Goal: Information Seeking & Learning: Learn about a topic

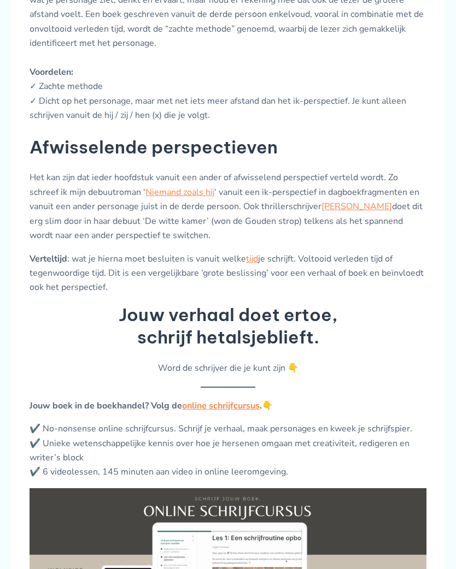
scroll to position [1237, 0]
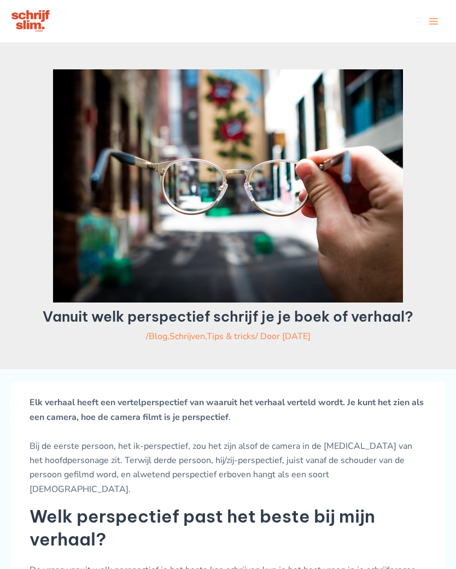
click at [46, 25] on img at bounding box center [31, 21] width 40 height 25
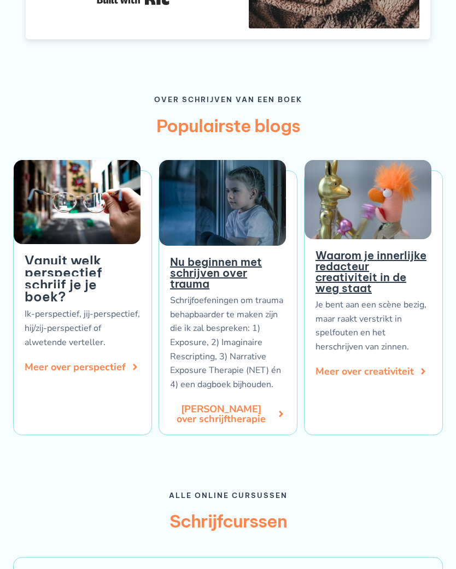
scroll to position [1085, 0]
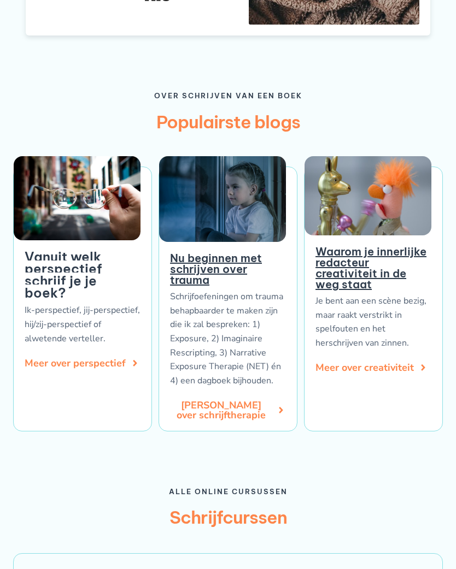
click at [128, 330] on div "Vanuit welk perspectief schrijf je je boek? Ik-perspectief, jij-perspectief, hi…" at bounding box center [82, 299] width 139 height 265
click at [125, 358] on span "Meer over perspectief" at bounding box center [82, 363] width 115 height 10
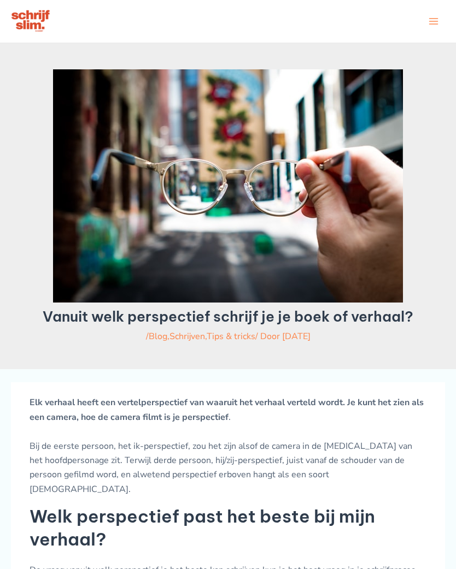
click at [429, 27] on icon "button" at bounding box center [433, 21] width 11 height 11
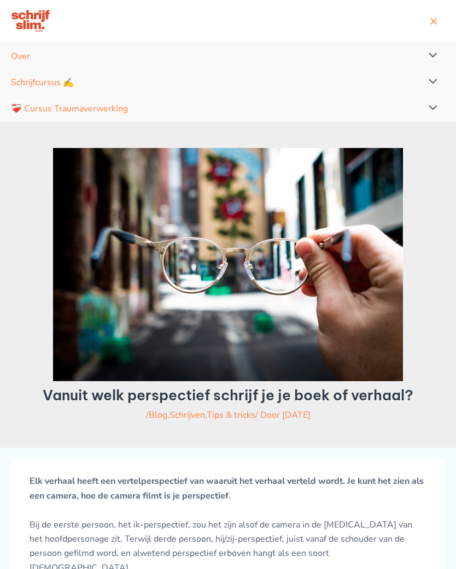
click at [437, 67] on button "Menu schakelen" at bounding box center [429, 56] width 29 height 26
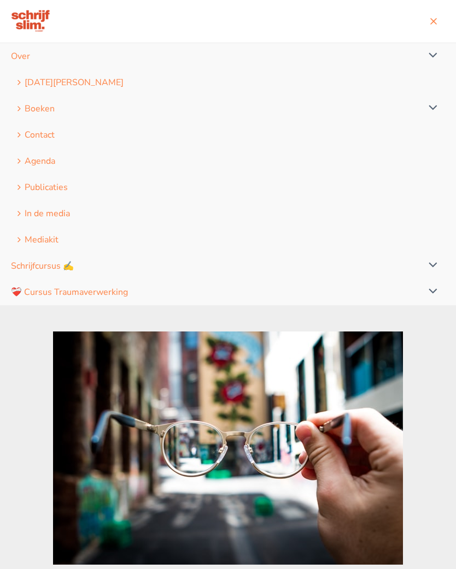
click at [433, 279] on button "Menu schakelen" at bounding box center [429, 266] width 29 height 26
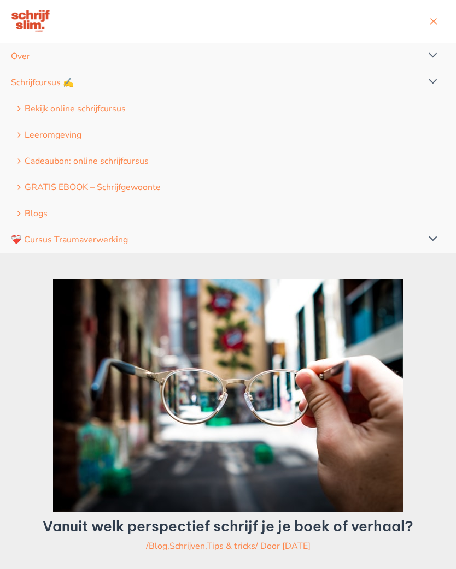
click at [19, 216] on icon "Navigatie op de site: Menu" at bounding box center [19, 212] width 8 height 5
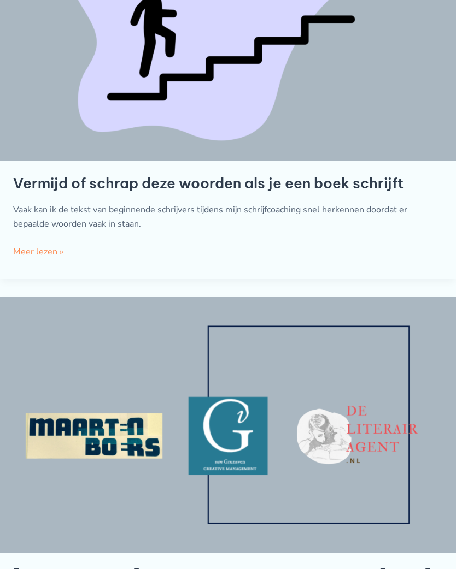
scroll to position [2617, 0]
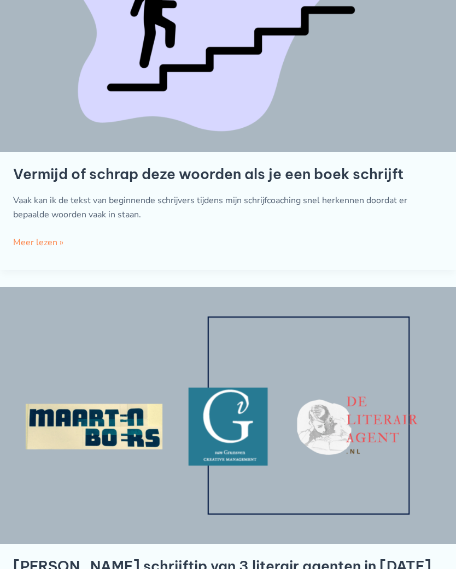
click at [58, 236] on link "Vermijd of schrap deze woorden als je een boek schrijft Meer lezen »" at bounding box center [38, 243] width 50 height 14
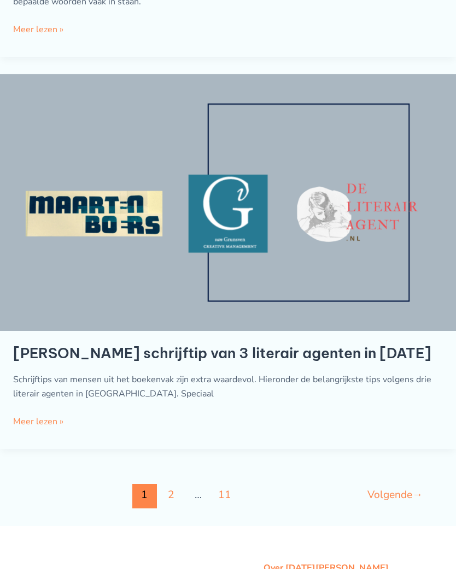
scroll to position [2888, 0]
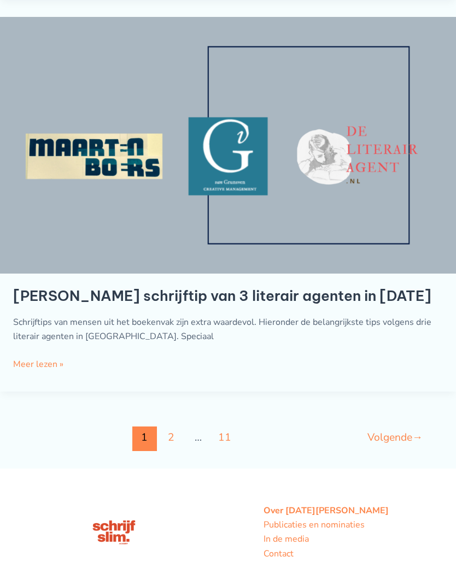
click at [295, 287] on link "Dé schrijftip van 3 literair agenten in 2023" at bounding box center [222, 296] width 418 height 18
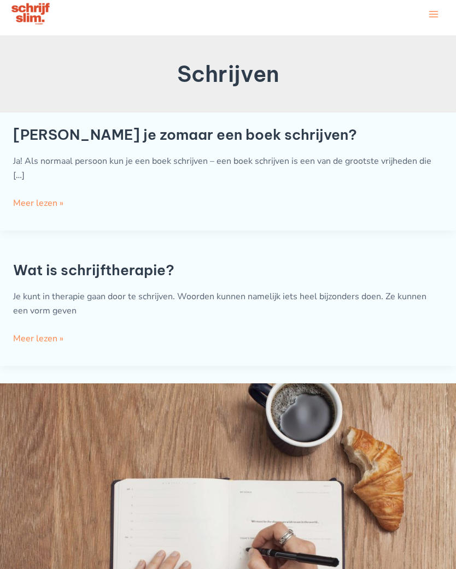
scroll to position [0, 0]
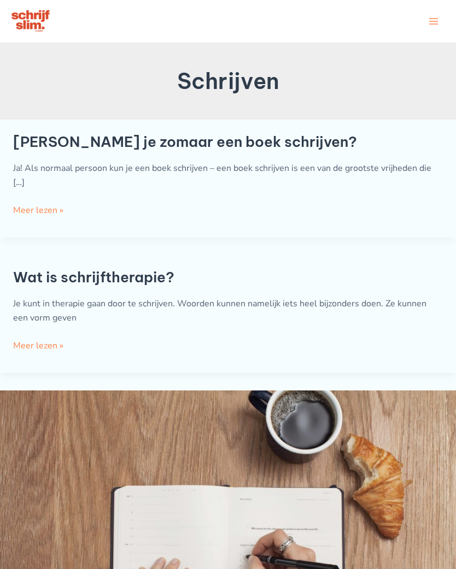
click at [375, 179] on p "Ja! Als normaal persoon kun je een boek schrijven – een boek schrijven is een v…" at bounding box center [227, 175] width 429 height 29
click at [61, 212] on link "Kun je zomaar een boek schrijven? Meer lezen »" at bounding box center [38, 210] width 50 height 14
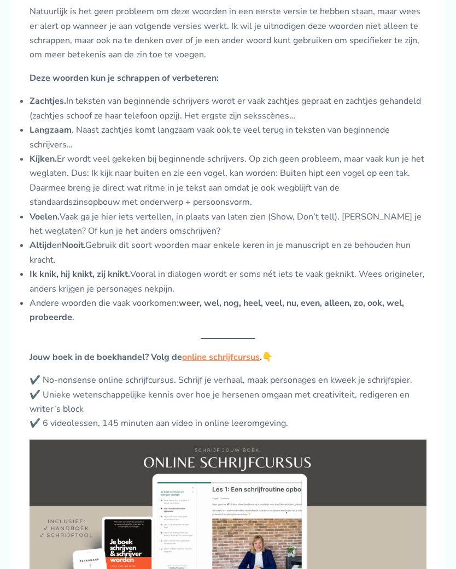
scroll to position [454, 0]
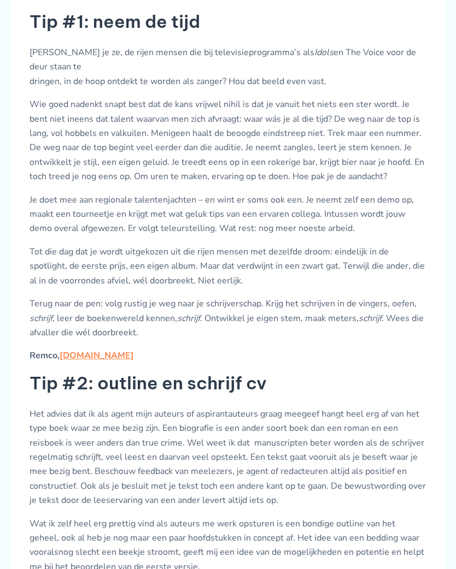
scroll to position [463, 0]
click at [357, 202] on p "Je doet mee aan regionale talentenjachten – en wint er soms ook een. Je neemt z…" at bounding box center [227, 214] width 397 height 43
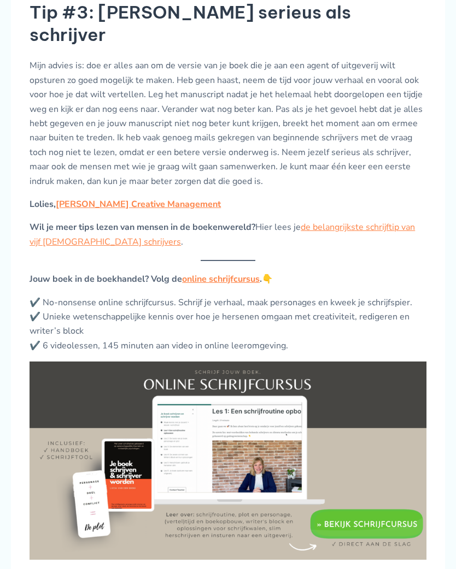
scroll to position [1121, 0]
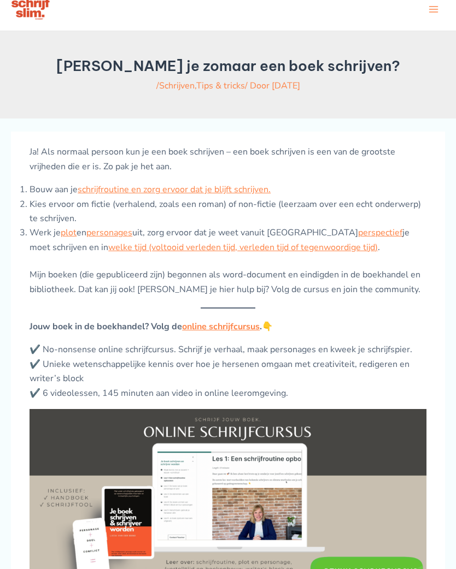
scroll to position [3, 0]
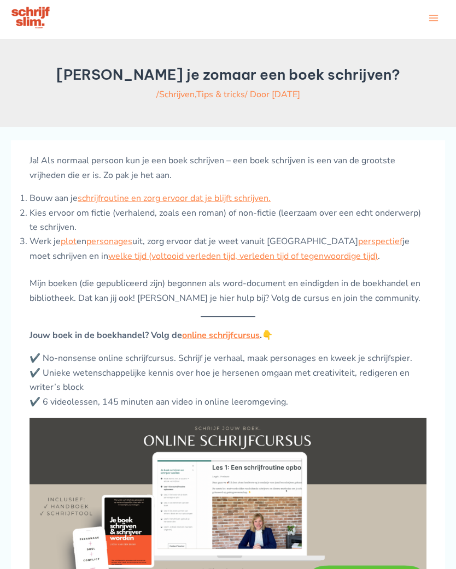
click at [73, 247] on link "plot" at bounding box center [69, 241] width 16 height 12
click at [132, 247] on link "personages" at bounding box center [109, 241] width 46 height 12
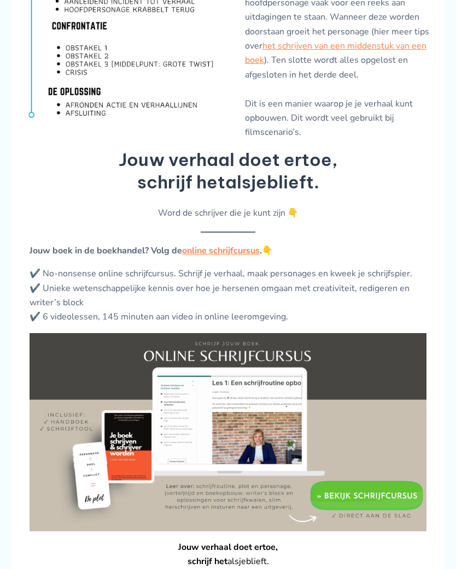
scroll to position [1613, 0]
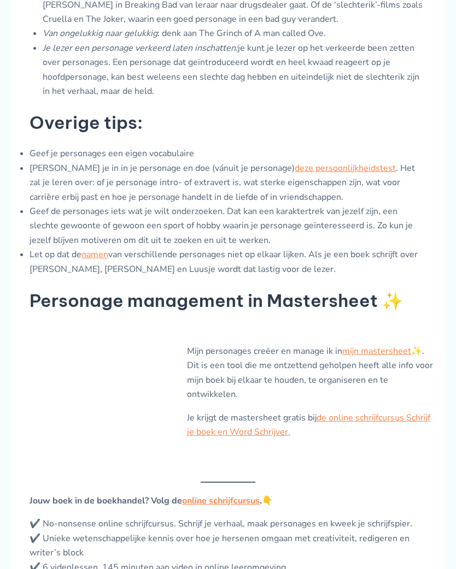
scroll to position [931, 0]
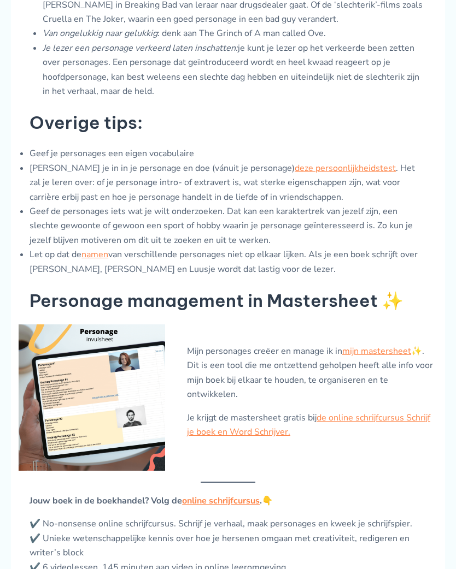
click at [336, 162] on link "deze persoonlijkheidstest" at bounding box center [344, 168] width 101 height 12
